Goal: Navigation & Orientation: Find specific page/section

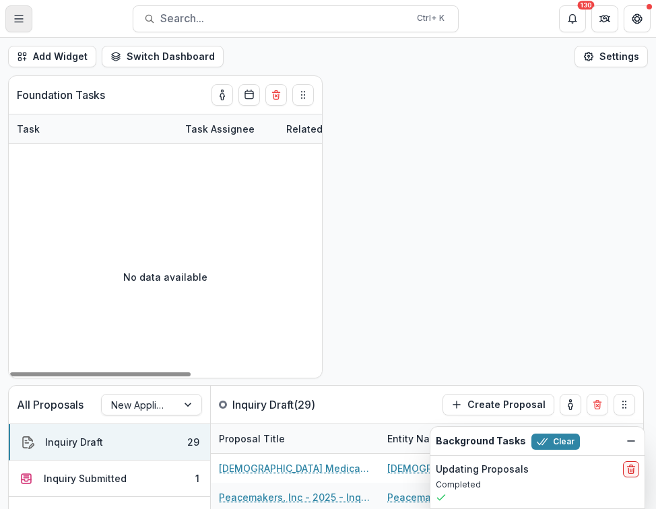
click at [15, 19] on line "Toggle Menu" at bounding box center [19, 19] width 8 height 0
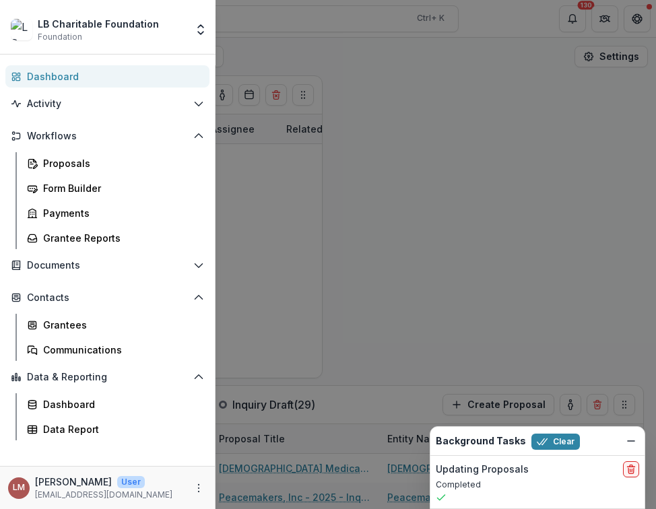
click at [448, 187] on div "LB Charitable Foundation Foundation Foundations LB Charitable Foundation Nonpro…" at bounding box center [328, 254] width 656 height 509
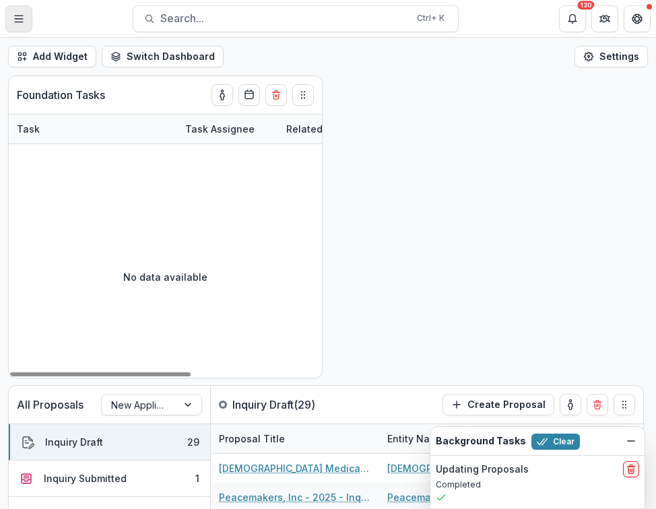
click at [17, 19] on line "Toggle Menu" at bounding box center [19, 19] width 8 height 0
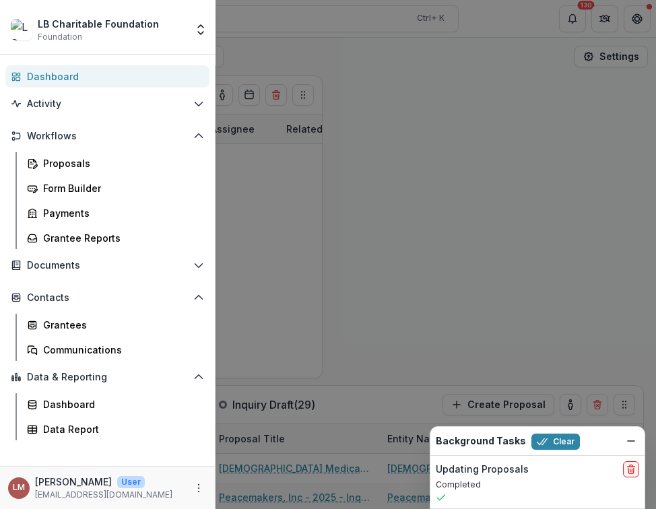
click at [60, 76] on div "Dashboard" at bounding box center [113, 76] width 172 height 14
click at [634, 438] on icon "Dismiss" at bounding box center [631, 441] width 11 height 11
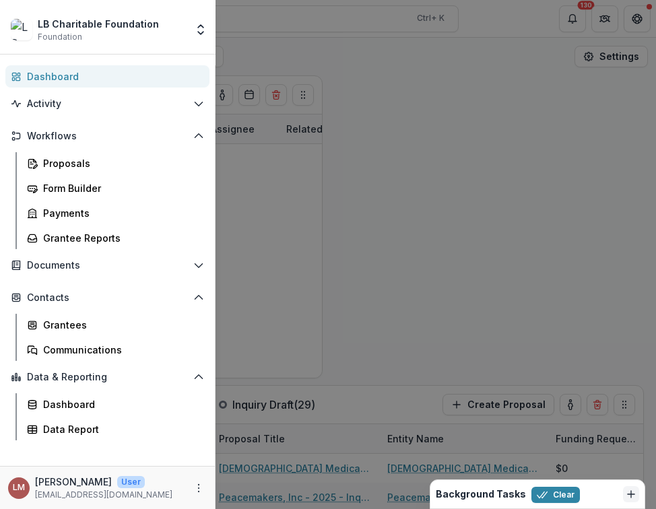
click at [428, 168] on div "LB Charitable Foundation Foundation Foundations LB Charitable Foundation Nonpro…" at bounding box center [328, 254] width 656 height 509
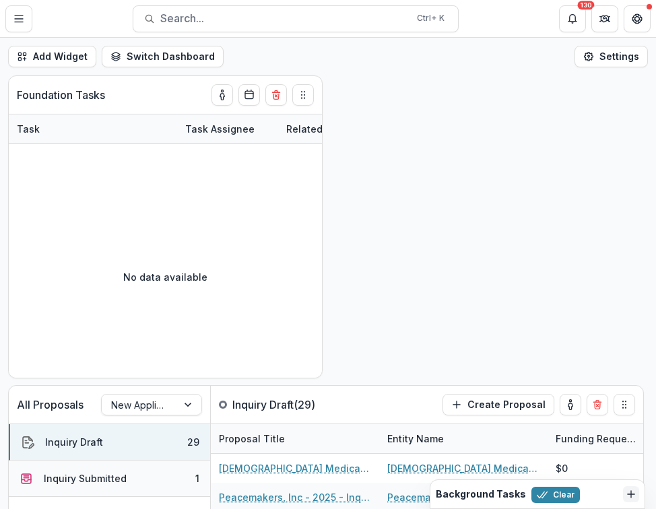
click at [81, 477] on div "Inquiry Submitted" at bounding box center [85, 478] width 83 height 14
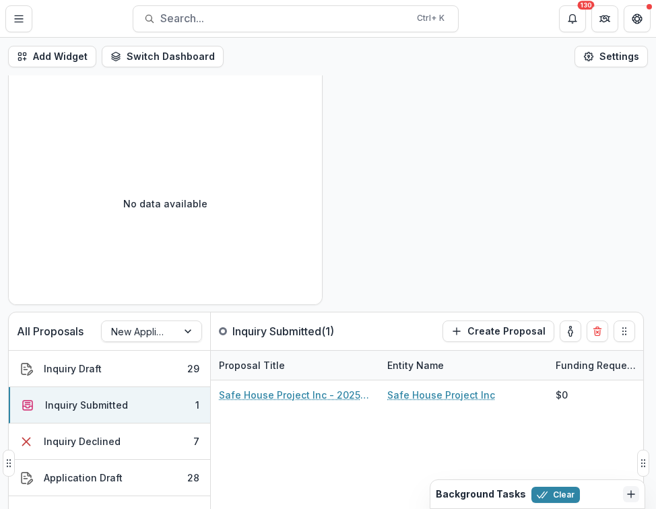
scroll to position [75, 0]
